Goal: Task Accomplishment & Management: Manage account settings

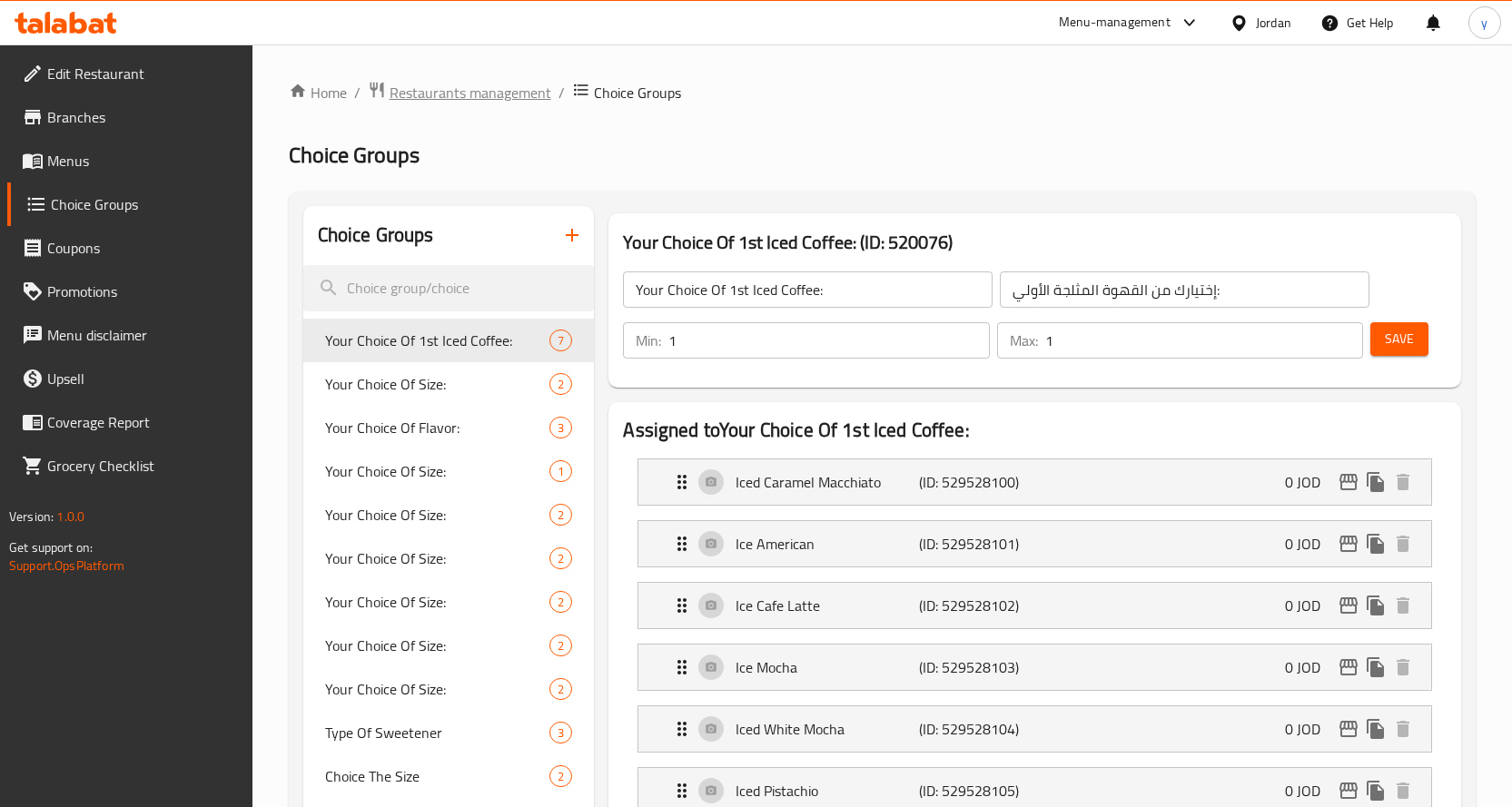
click at [455, 82] on span "Restaurants management" at bounding box center [471, 93] width 162 height 22
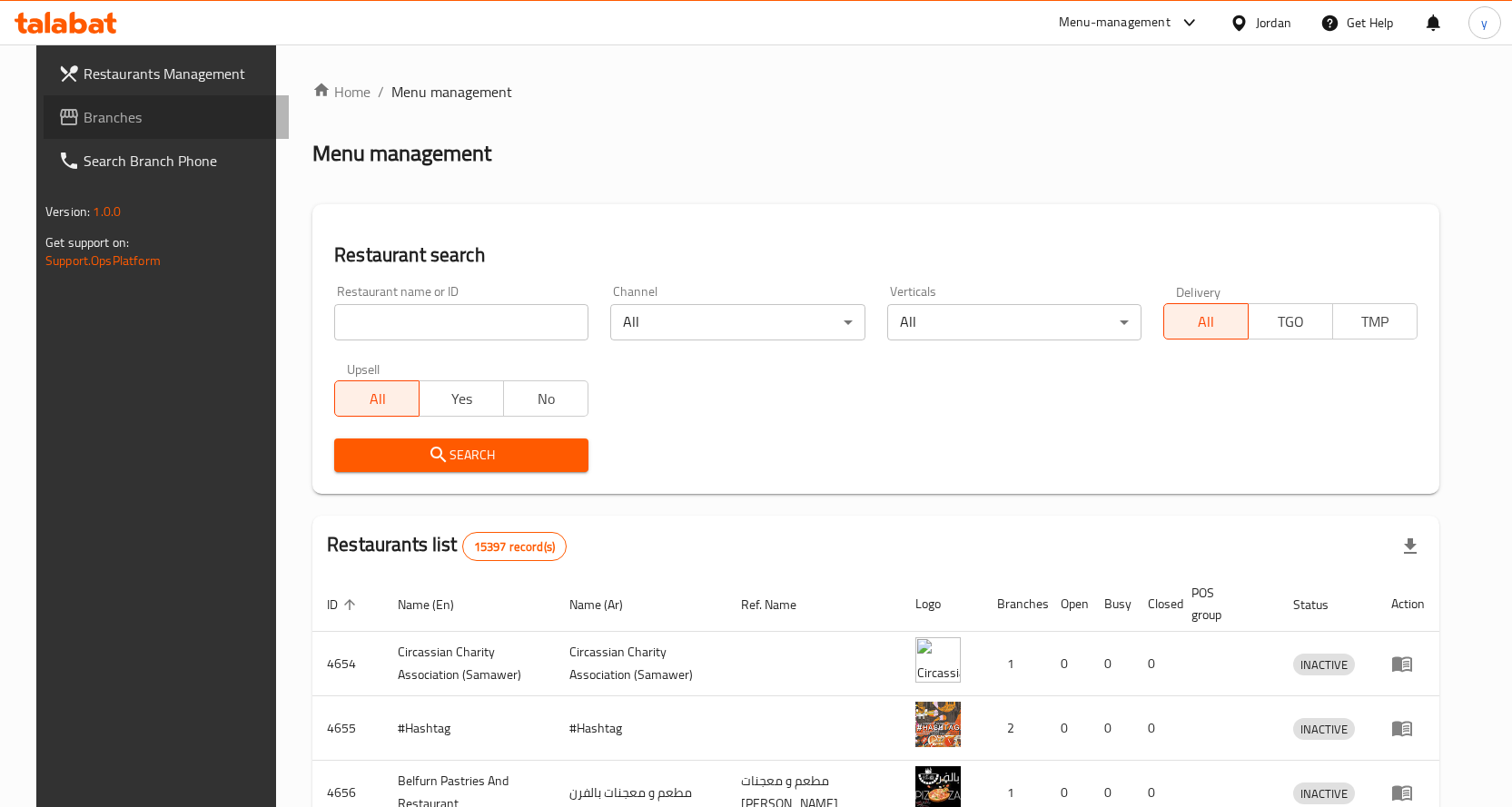
click at [112, 124] on span "Branches" at bounding box center [179, 117] width 191 height 22
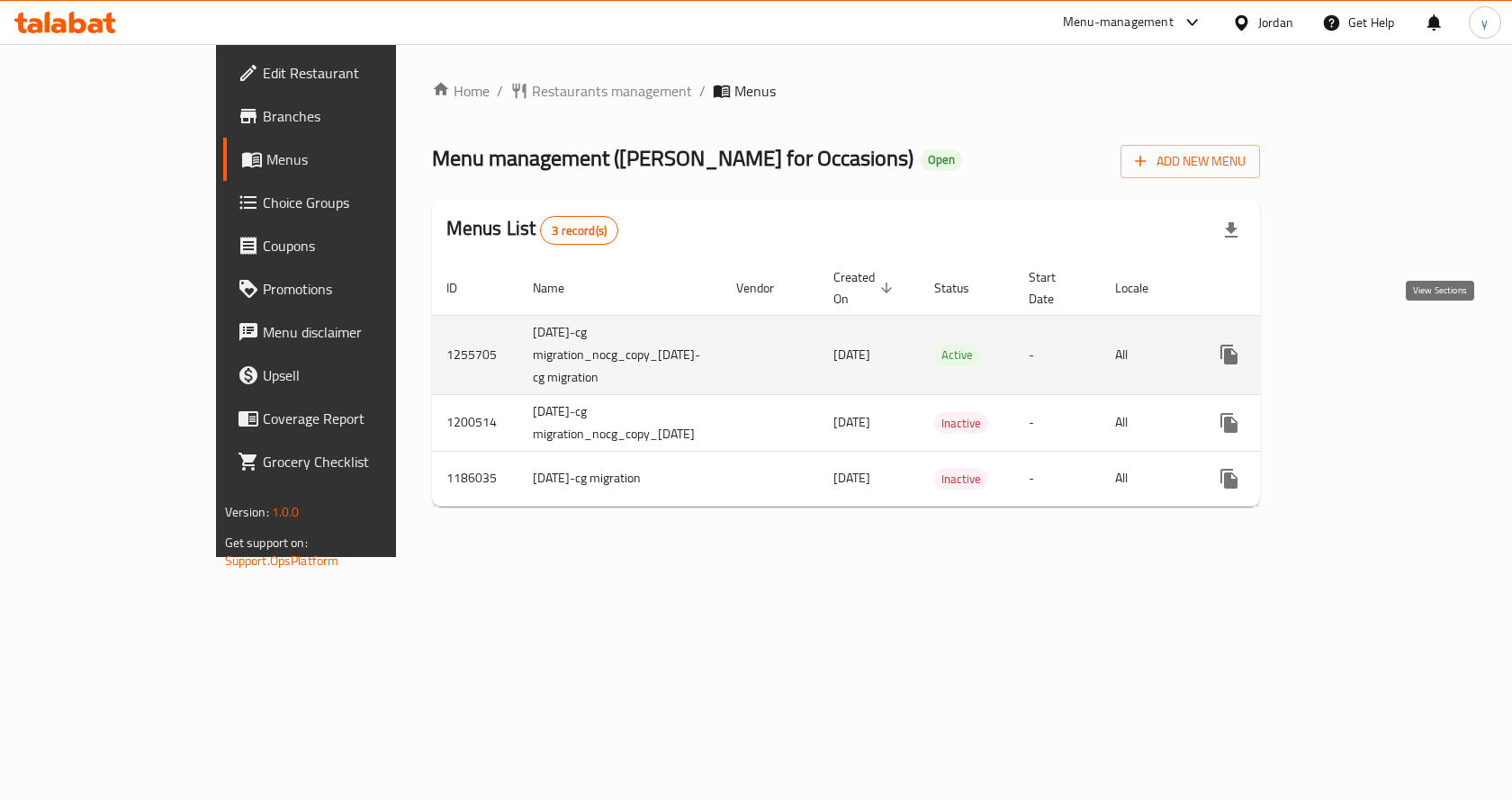
click at [1369, 344] on icon "enhanced table" at bounding box center [1358, 355] width 22 height 22
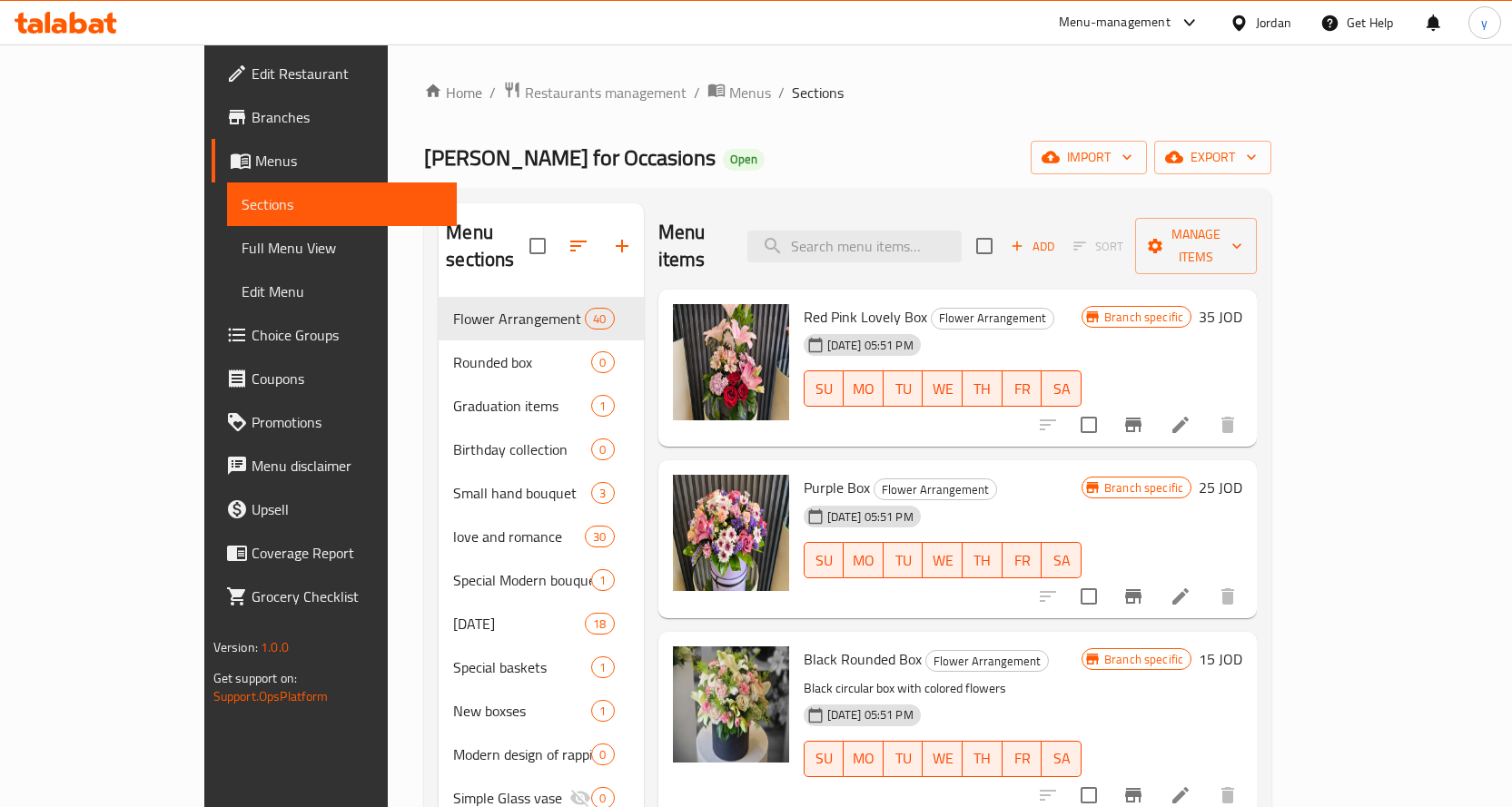
click at [252, 328] on span "Choice Groups" at bounding box center [347, 335] width 191 height 22
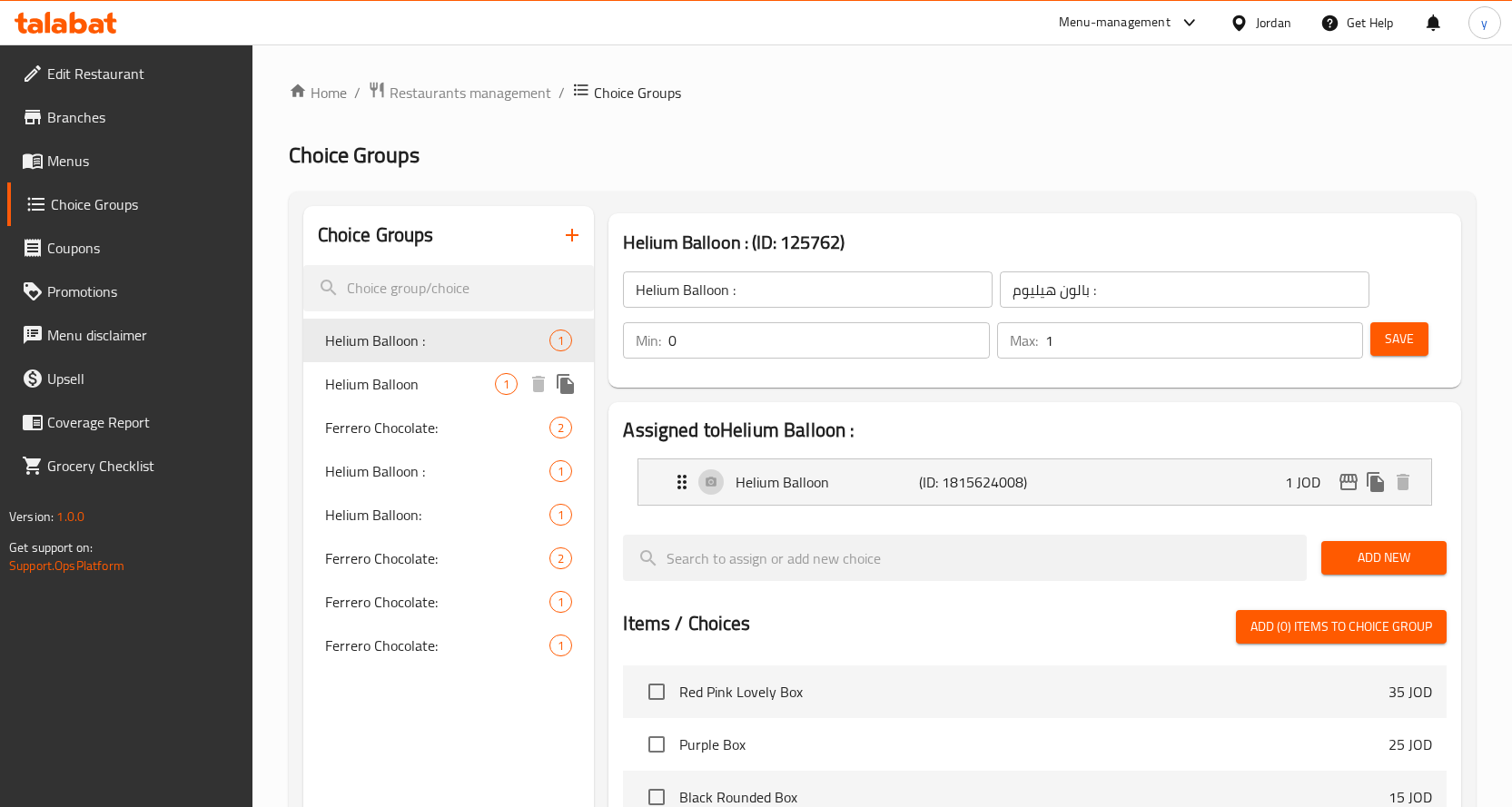
click at [385, 379] on span "Helium Balloon" at bounding box center [410, 384] width 171 height 22
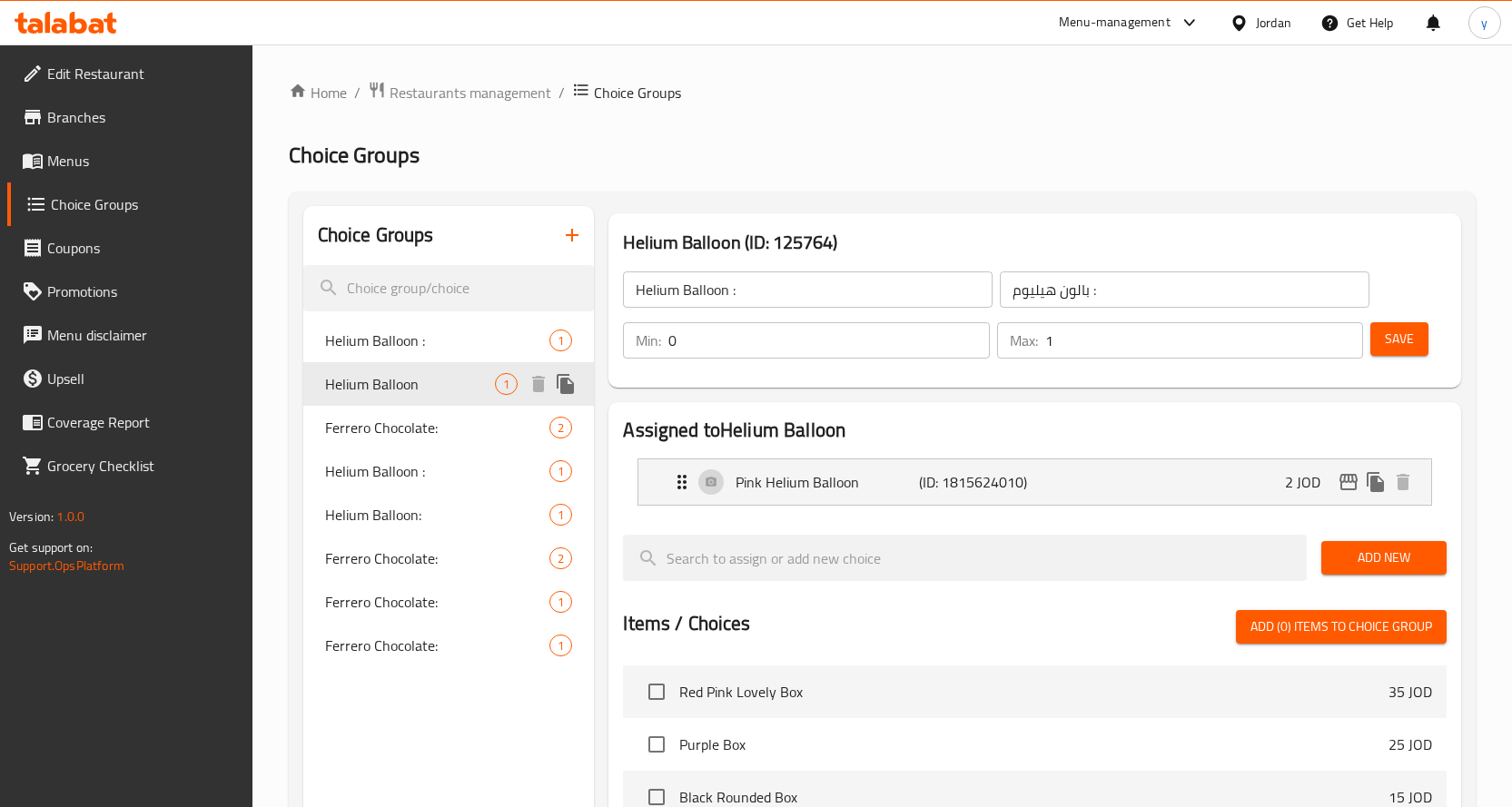
type input "Helium Balloon"
type input "بالون هيليوم:"
click at [978, 163] on h2 "Choice Groups" at bounding box center [882, 155] width 1187 height 29
click at [377, 341] on span "Helium Balloon :" at bounding box center [410, 341] width 171 height 22
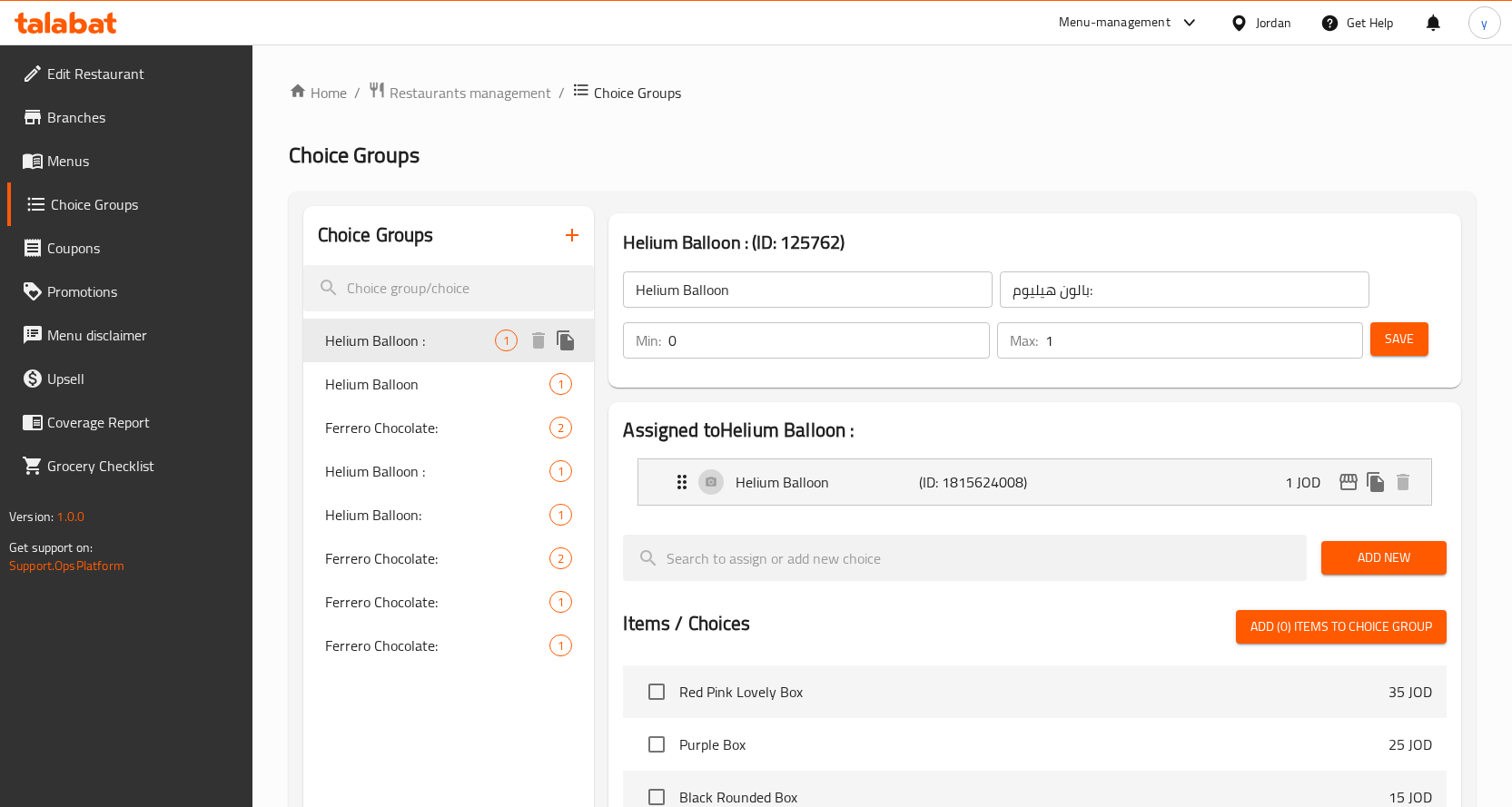
type input "Helium Balloon :"
type input "بالون هيليوم :"
click at [894, 181] on div "Home / Restaurants management / Choice Groups Choice Groups Choice Groups Heliu…" at bounding box center [882, 693] width 1187 height 1225
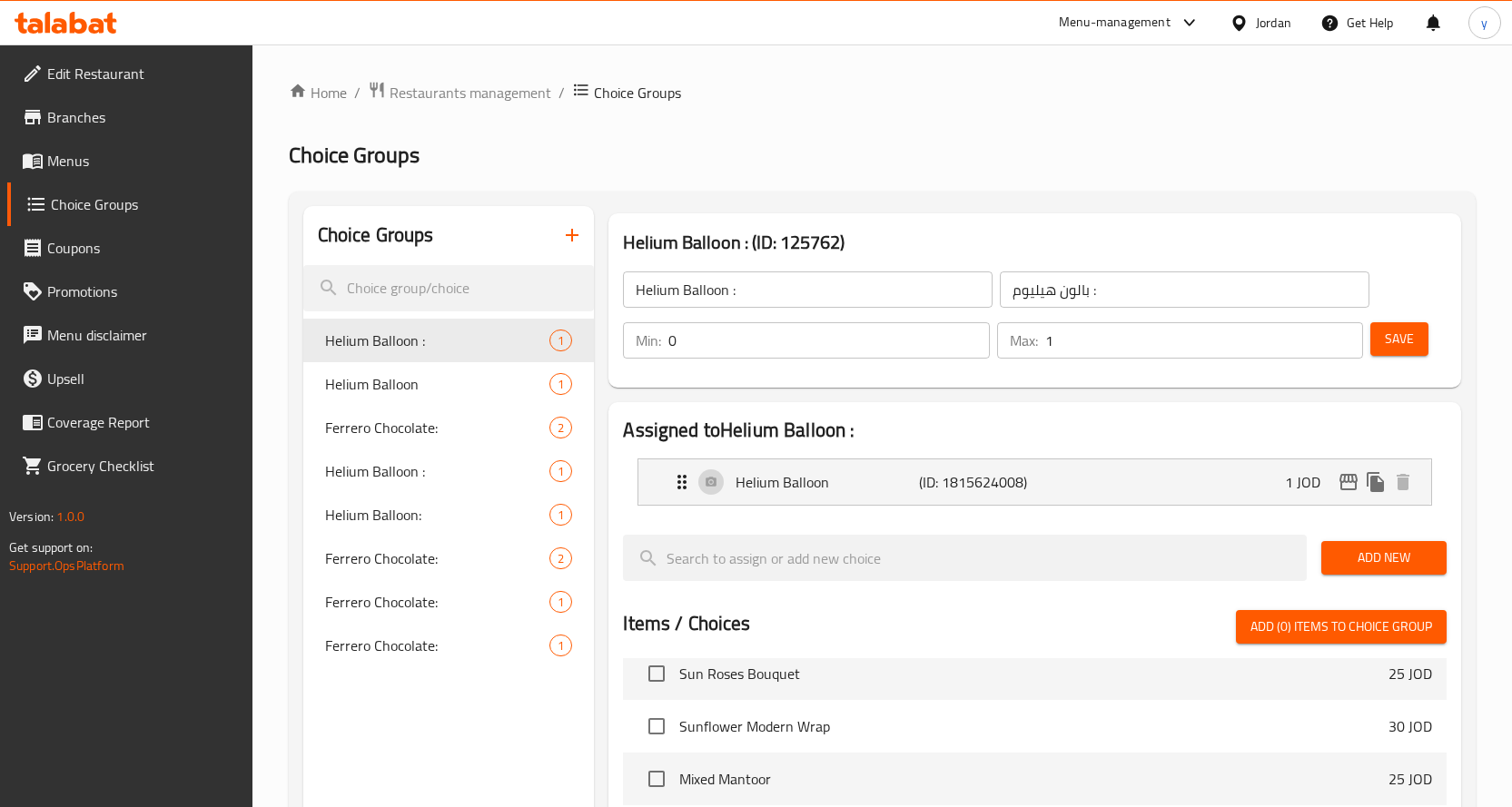
click at [811, 162] on h2 "Choice Groups" at bounding box center [882, 155] width 1187 height 29
click at [1049, 136] on div "Home / Restaurants management / Choice Groups Choice Groups Choice Groups Heliu…" at bounding box center [882, 693] width 1187 height 1225
